Goal: Task Accomplishment & Management: Complete application form

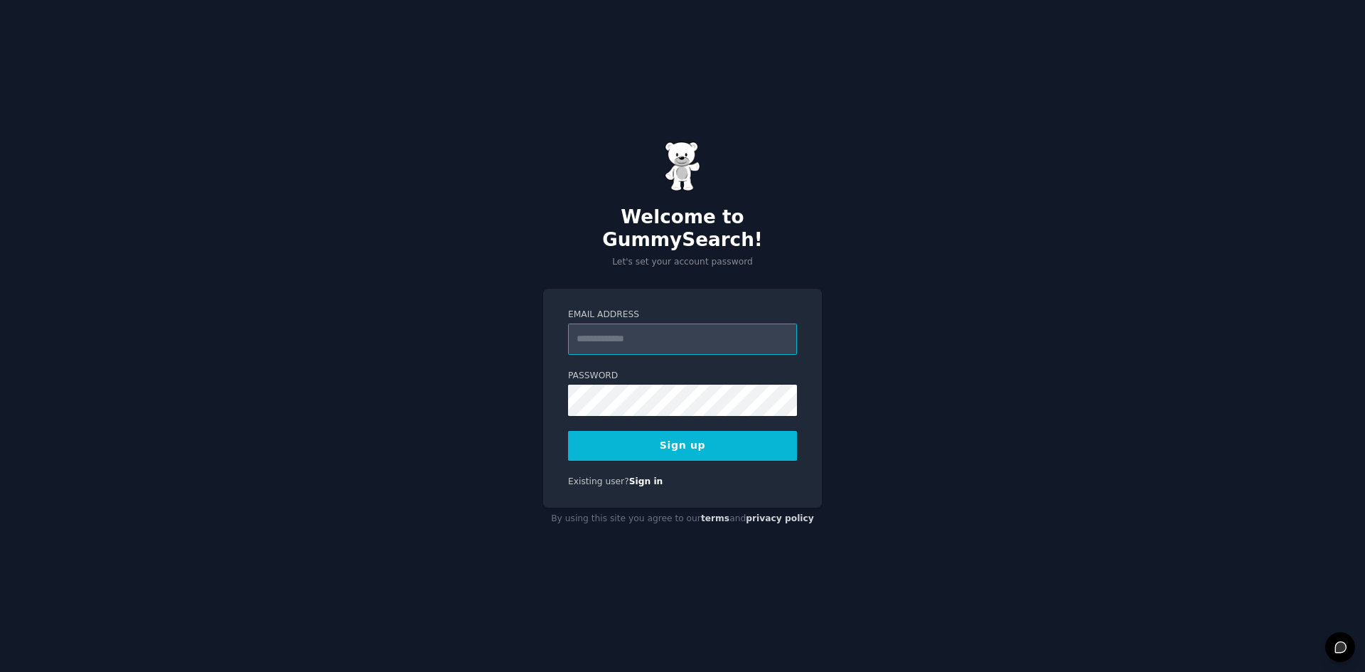
click at [631, 325] on input "Email Address" at bounding box center [682, 338] width 229 height 31
click at [663, 328] on input "**********" at bounding box center [682, 338] width 229 height 31
type input "*"
click at [666, 431] on button "Sign up" at bounding box center [682, 446] width 229 height 30
click at [631, 335] on input "Email Address" at bounding box center [682, 338] width 229 height 31
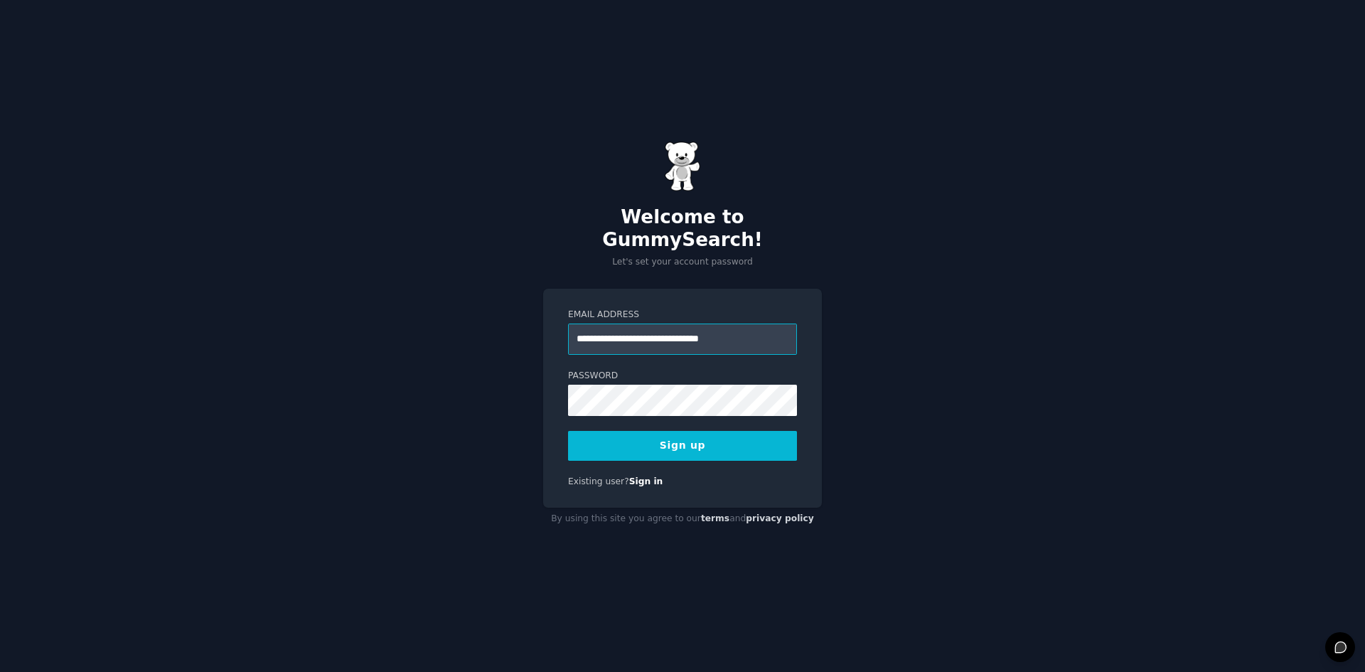
type input "**********"
click at [680, 441] on button "Sign up" at bounding box center [682, 446] width 229 height 30
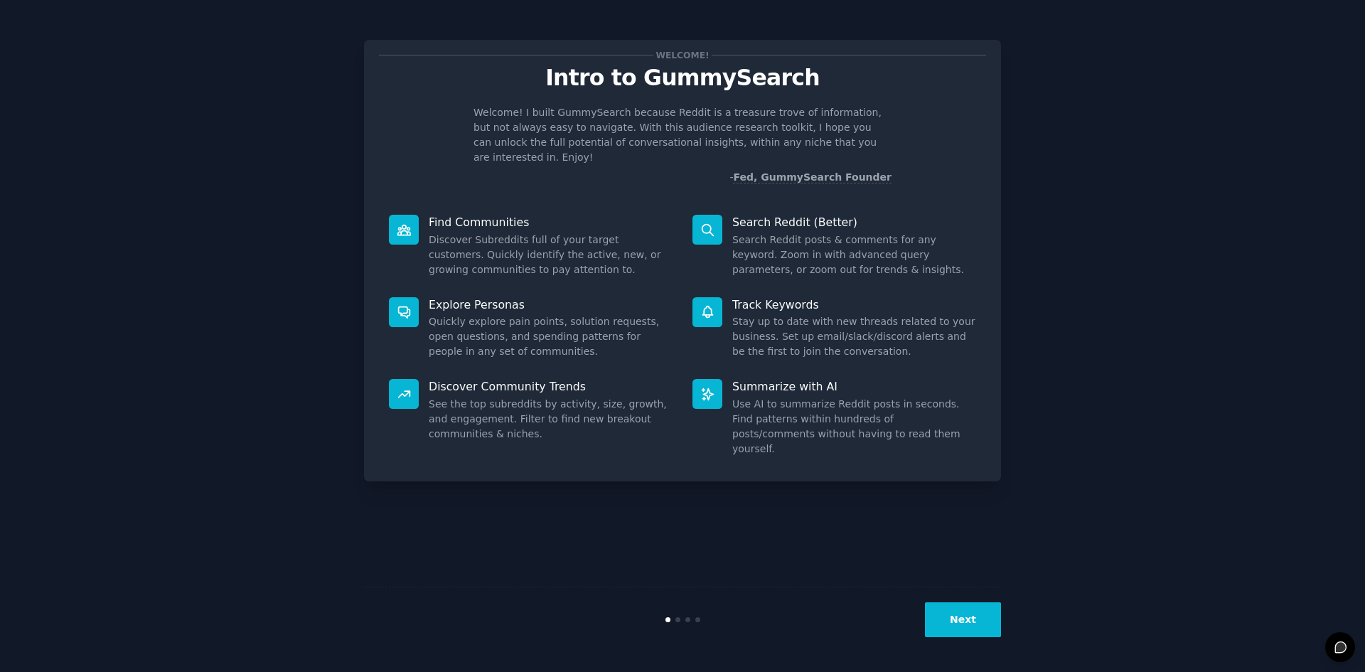
click at [946, 622] on button "Next" at bounding box center [963, 619] width 76 height 35
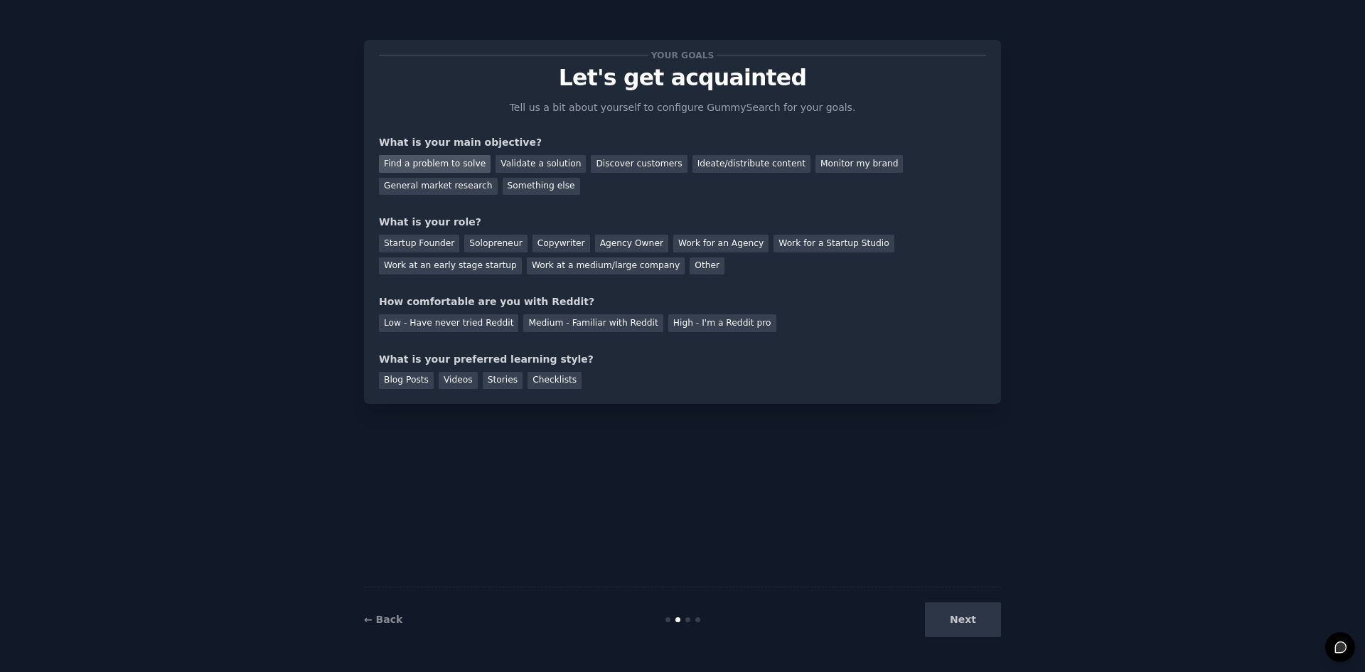
click at [456, 163] on div "Find a problem to solve" at bounding box center [435, 164] width 112 height 18
click at [520, 164] on div "Validate a solution" at bounding box center [541, 164] width 90 height 18
click at [498, 178] on div "General market research" at bounding box center [438, 187] width 119 height 18
click at [692, 238] on div "Work for an Agency" at bounding box center [720, 244] width 95 height 18
click at [562, 324] on div "Medium - Familiar with Reddit" at bounding box center [592, 323] width 139 height 18
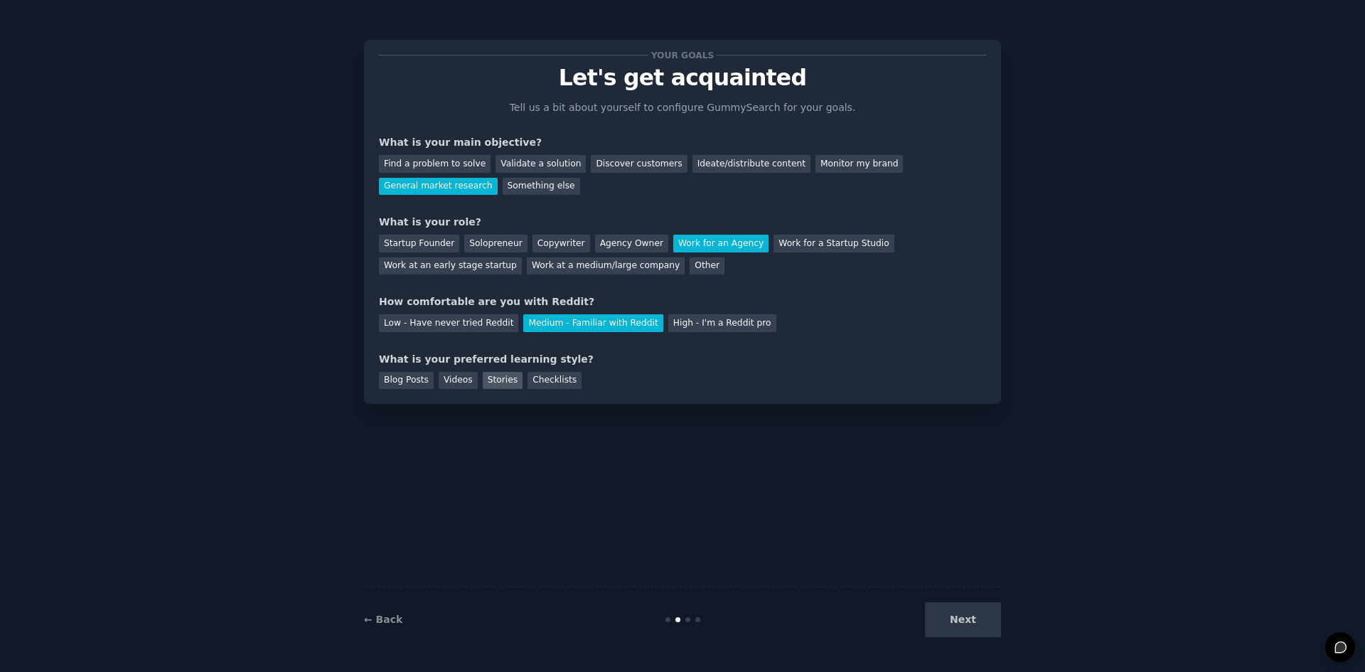
click at [495, 380] on div "Stories" at bounding box center [503, 381] width 40 height 18
click at [552, 380] on div "Checklists" at bounding box center [555, 381] width 54 height 18
click at [985, 625] on button "Next" at bounding box center [963, 619] width 76 height 35
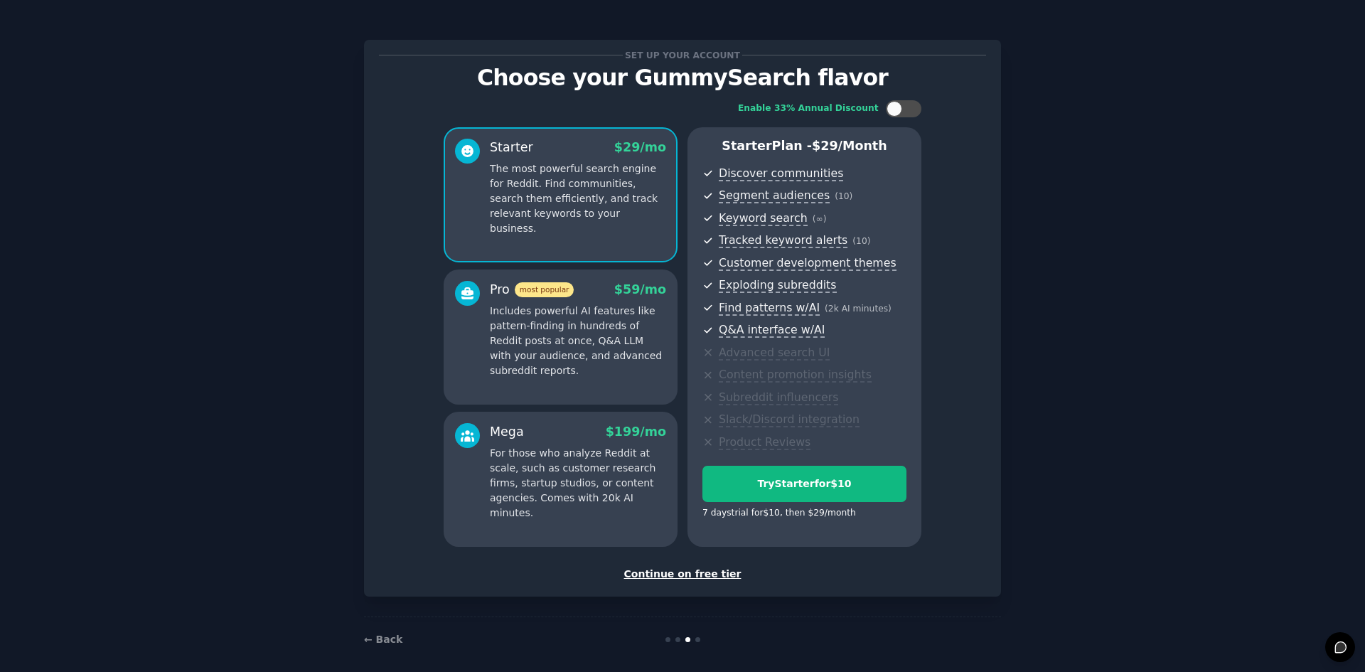
click at [1081, 253] on div "Set up your account Choose your GummySearch flavor Enable 33% Annual Discount S…" at bounding box center [682, 341] width 1325 height 642
